Goal: Information Seeking & Learning: Find specific fact

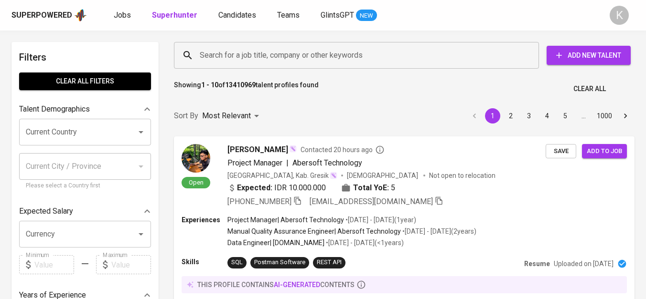
click at [260, 63] on input "Search for a job title, company or other keywords" at bounding box center [358, 55] width 323 height 18
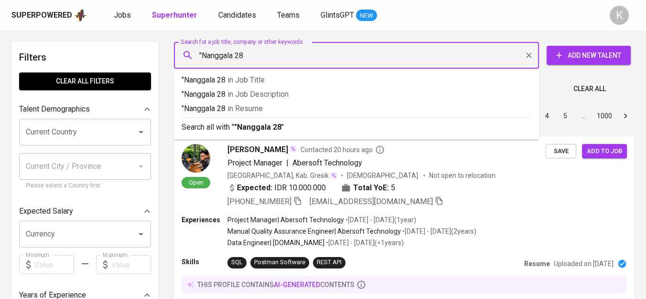
type input ""Nanggala 28""
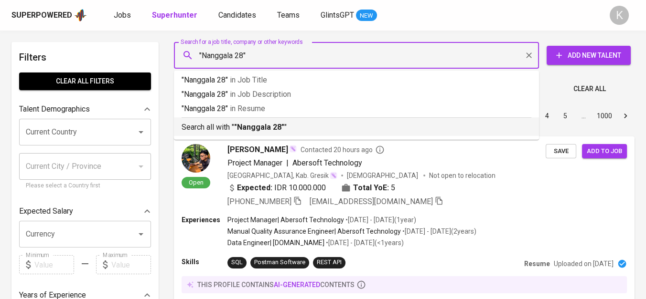
click at [295, 128] on p "Search all with " "Nanggala 28" "" at bounding box center [355, 127] width 349 height 11
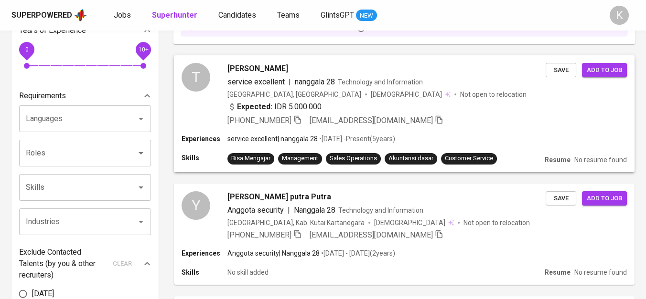
scroll to position [53, 0]
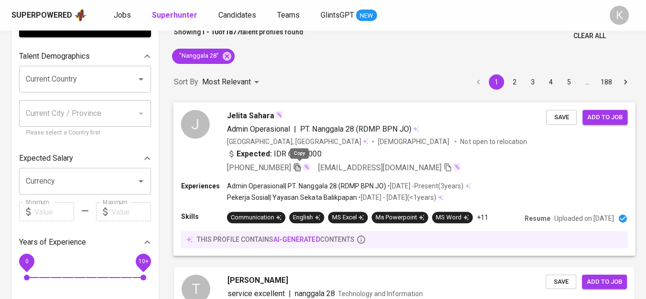
click at [296, 169] on icon "button" at bounding box center [297, 167] width 9 height 9
click at [228, 56] on icon at bounding box center [226, 56] width 9 height 9
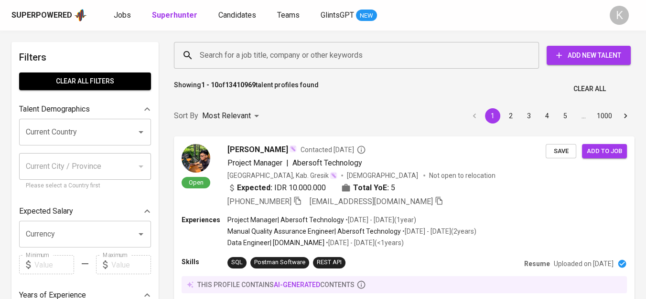
click at [299, 57] on input "Search for a job title, company or other keywords" at bounding box center [358, 55] width 323 height 18
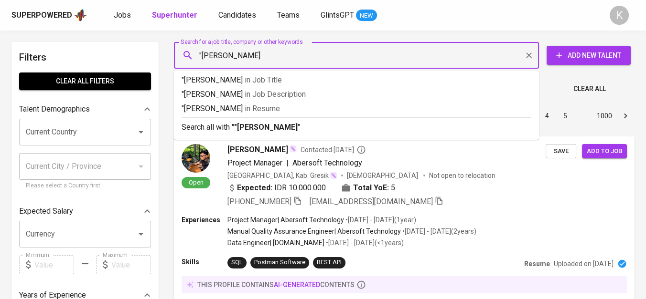
type input ""[PERSON_NAME]""
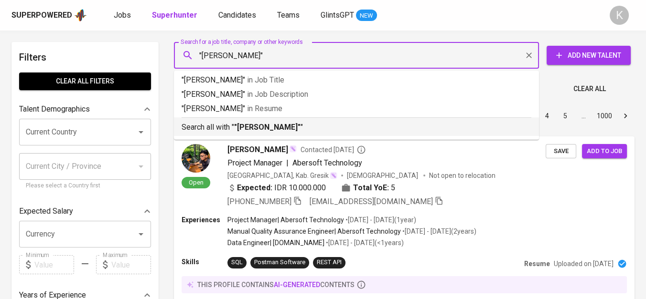
click at [300, 127] on b ""[PERSON_NAME]"" at bounding box center [267, 127] width 66 height 9
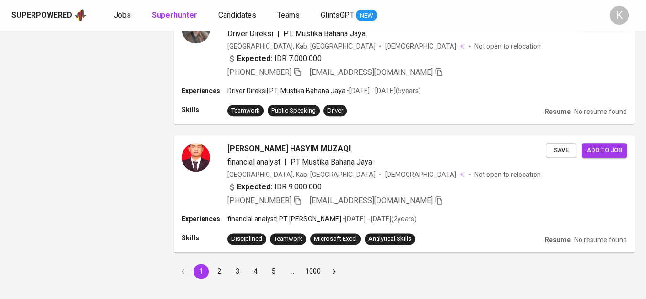
scroll to position [1101, 0]
